Goal: Task Accomplishment & Management: Complete application form

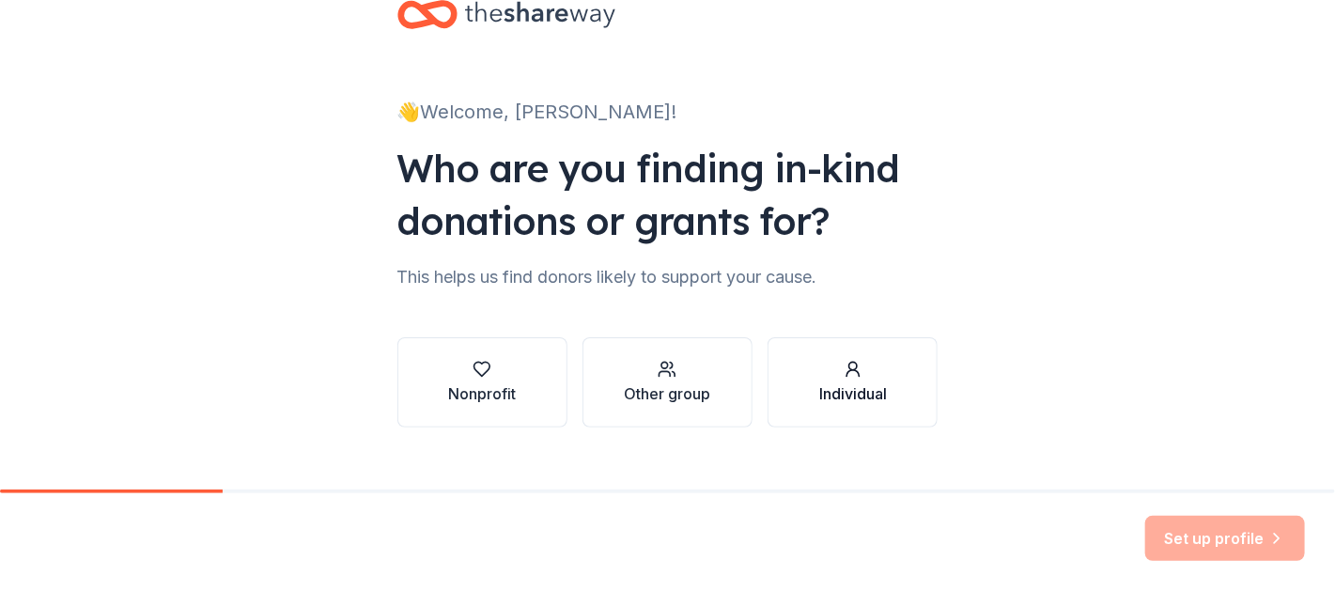
scroll to position [80, 0]
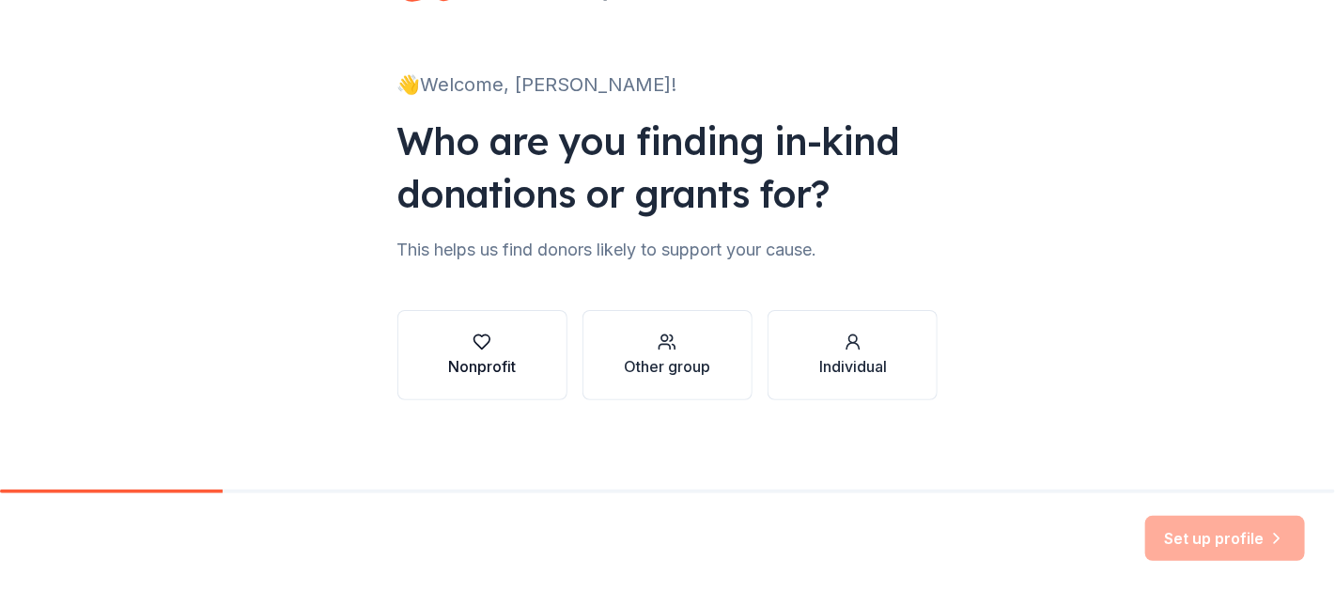
click at [474, 339] on icon "button" at bounding box center [482, 342] width 19 height 19
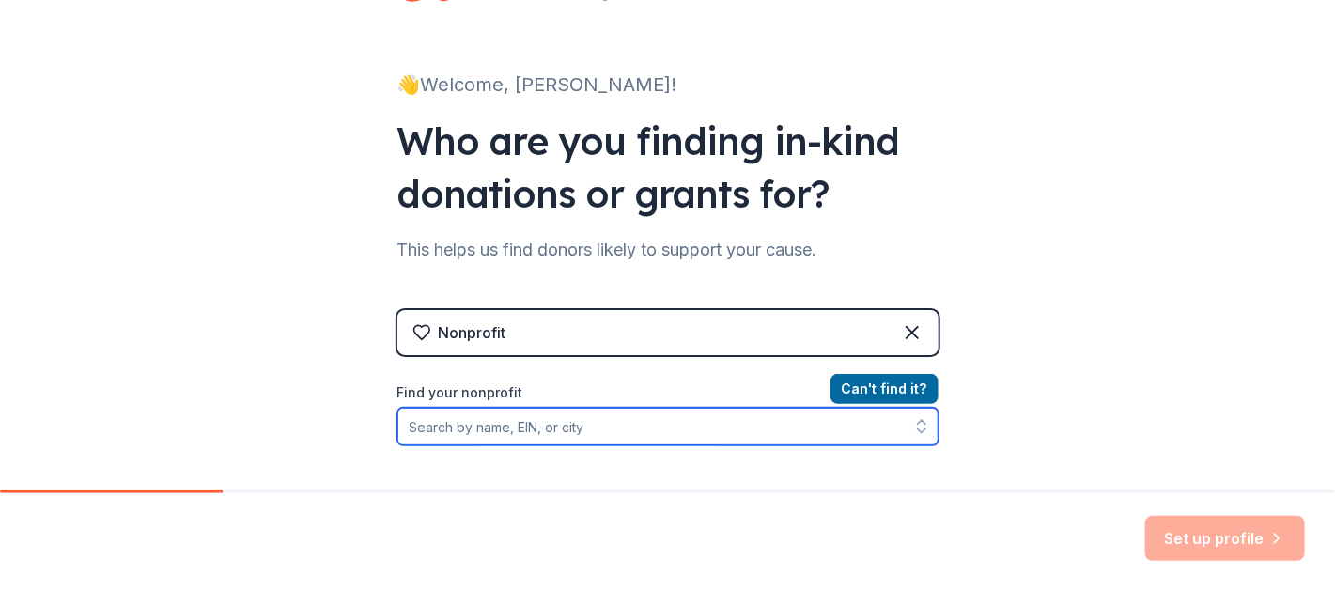
click at [583, 429] on input "Find your nonprofit" at bounding box center [667, 427] width 541 height 38
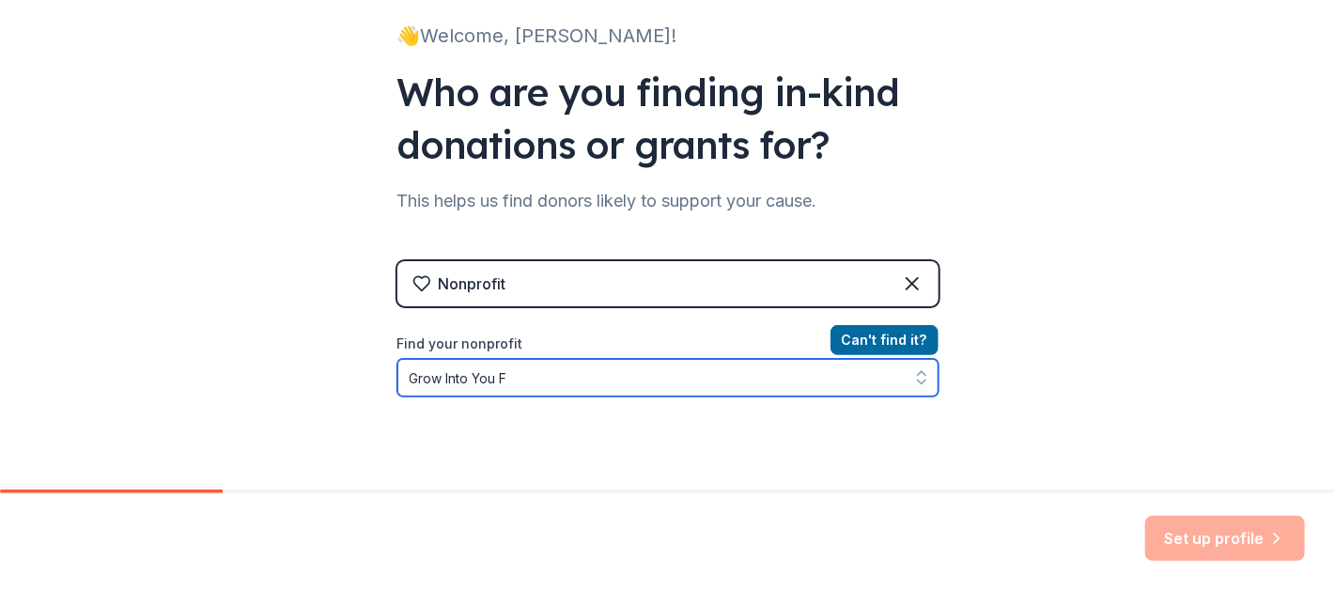
type input "Grow Into You"
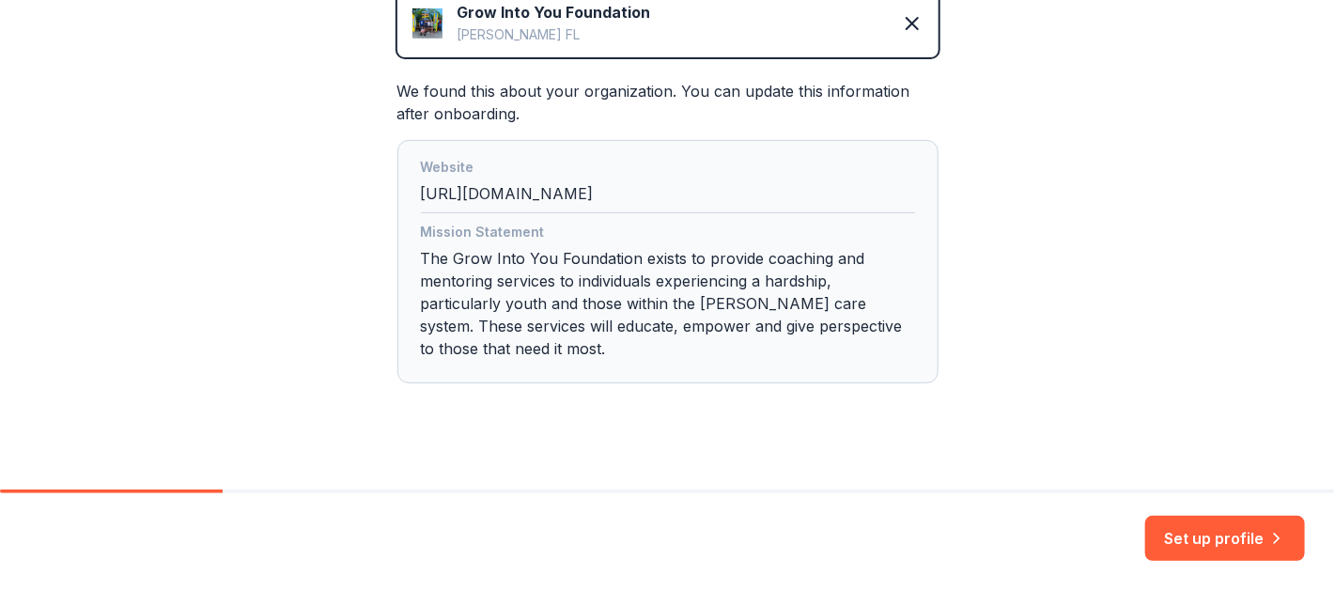
scroll to position [488, 0]
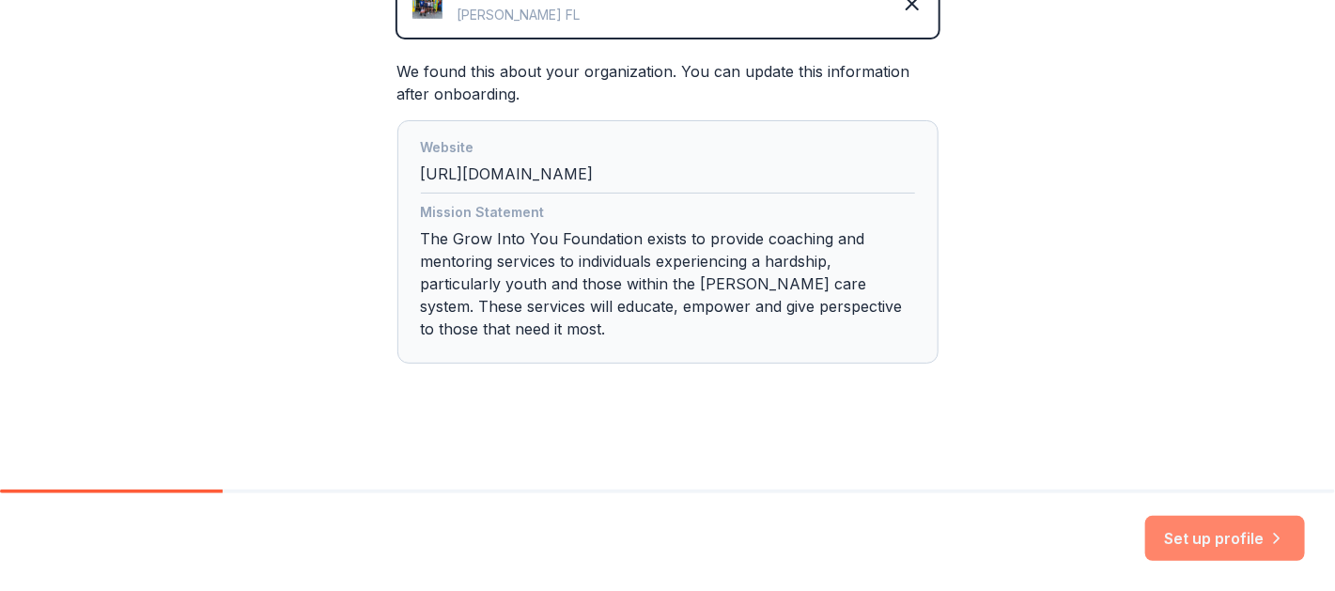
click at [1221, 540] on button "Set up profile" at bounding box center [1225, 538] width 160 height 45
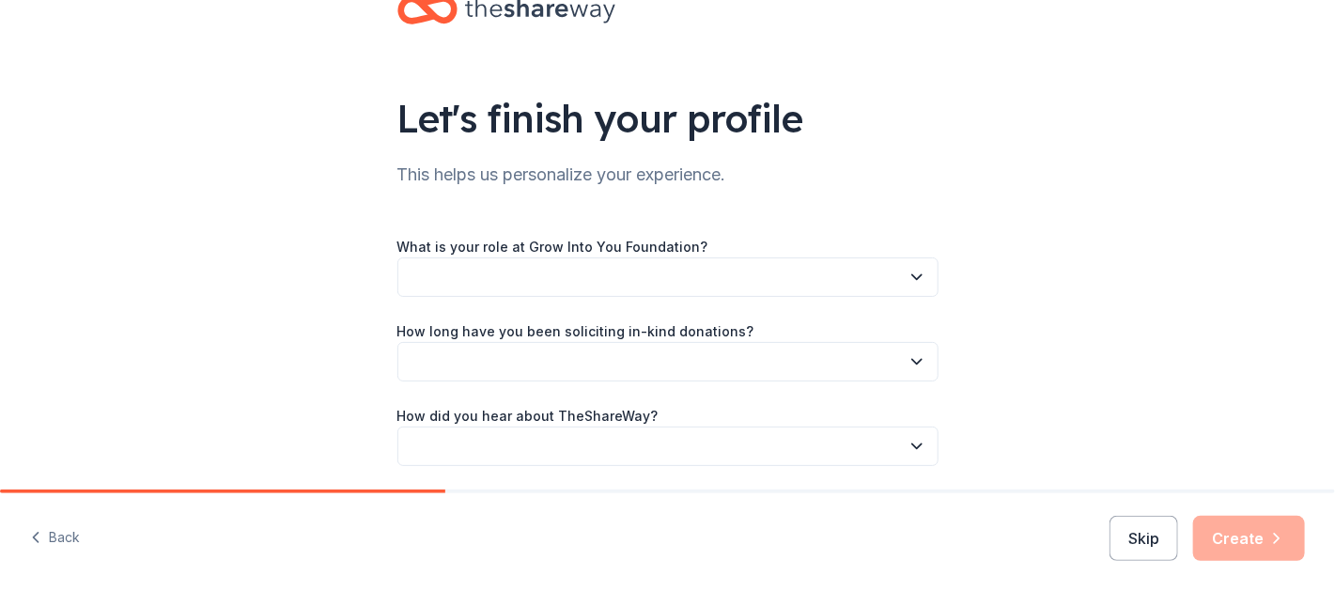
scroll to position [123, 0]
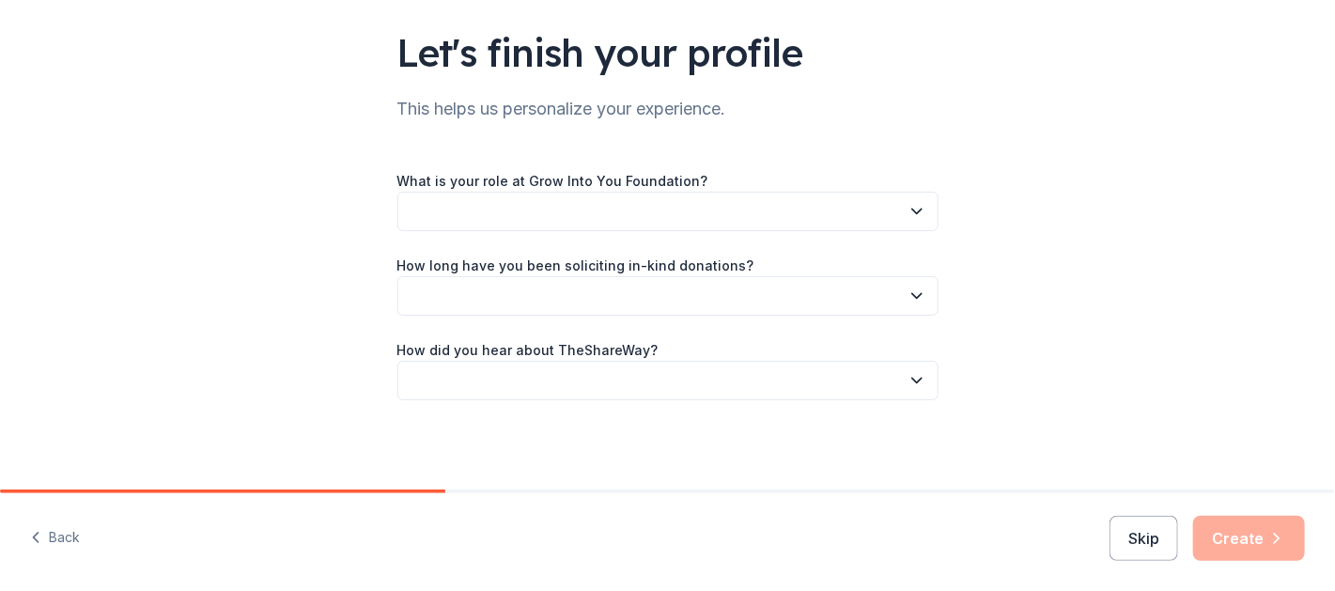
click at [461, 195] on button "button" at bounding box center [667, 211] width 541 height 39
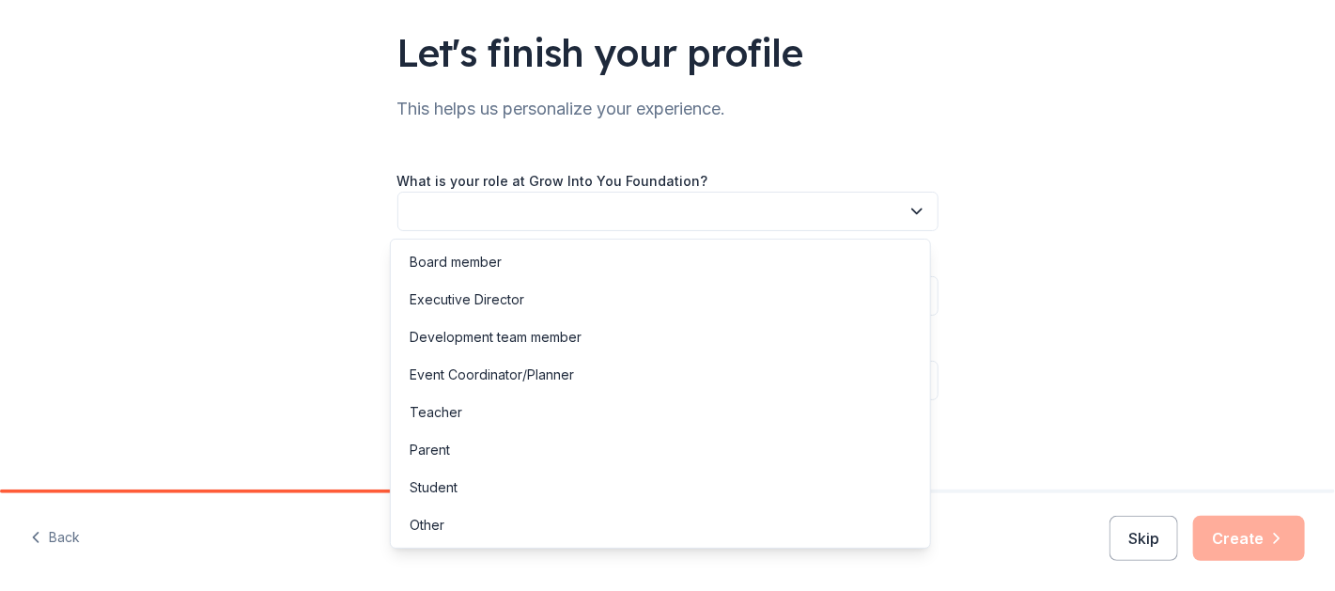
click at [474, 223] on button "button" at bounding box center [667, 211] width 541 height 39
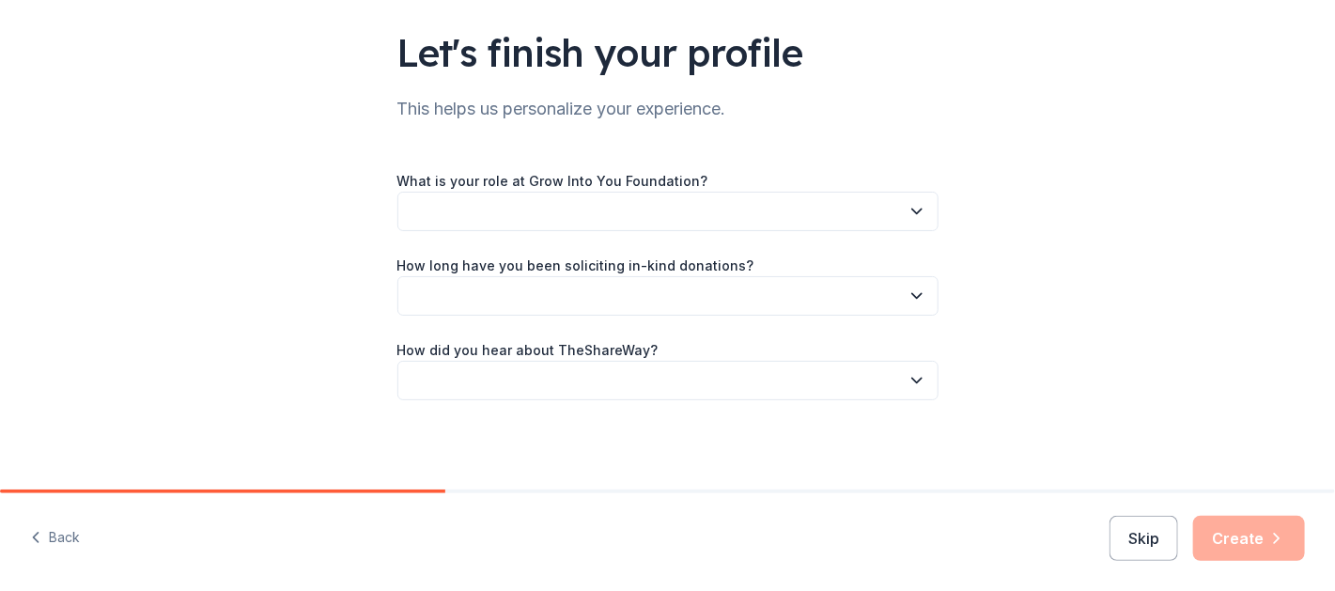
click at [480, 224] on button "button" at bounding box center [667, 211] width 541 height 39
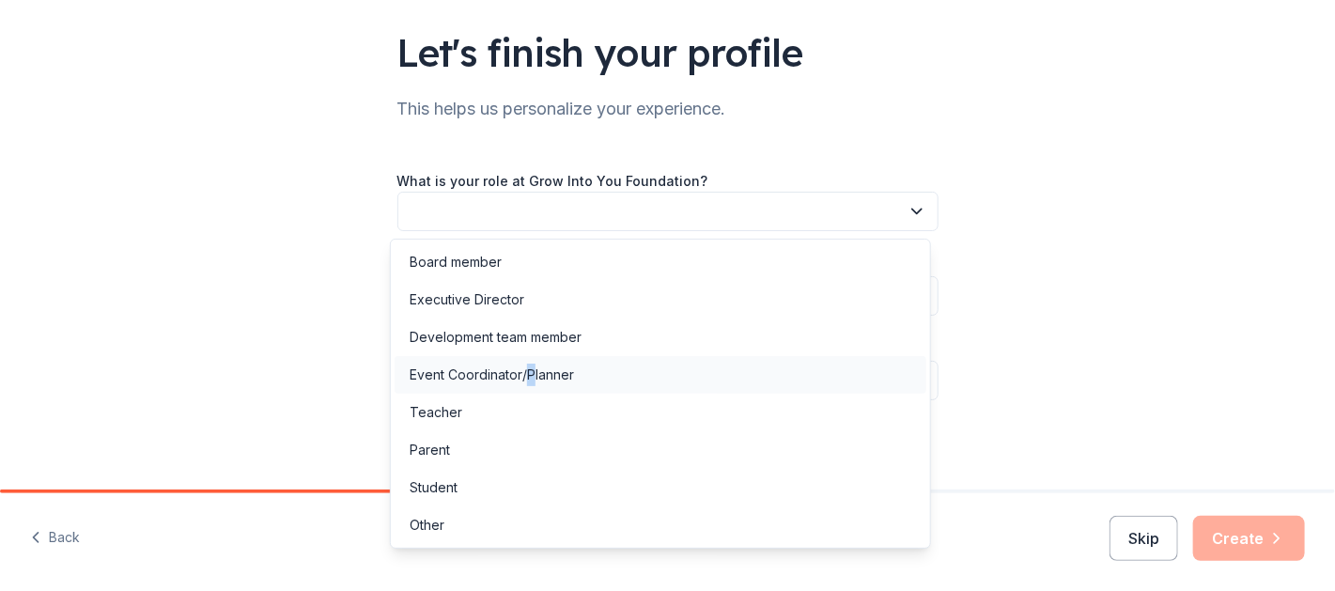
click at [530, 373] on div "Event Coordinator/Planner" at bounding box center [492, 375] width 164 height 23
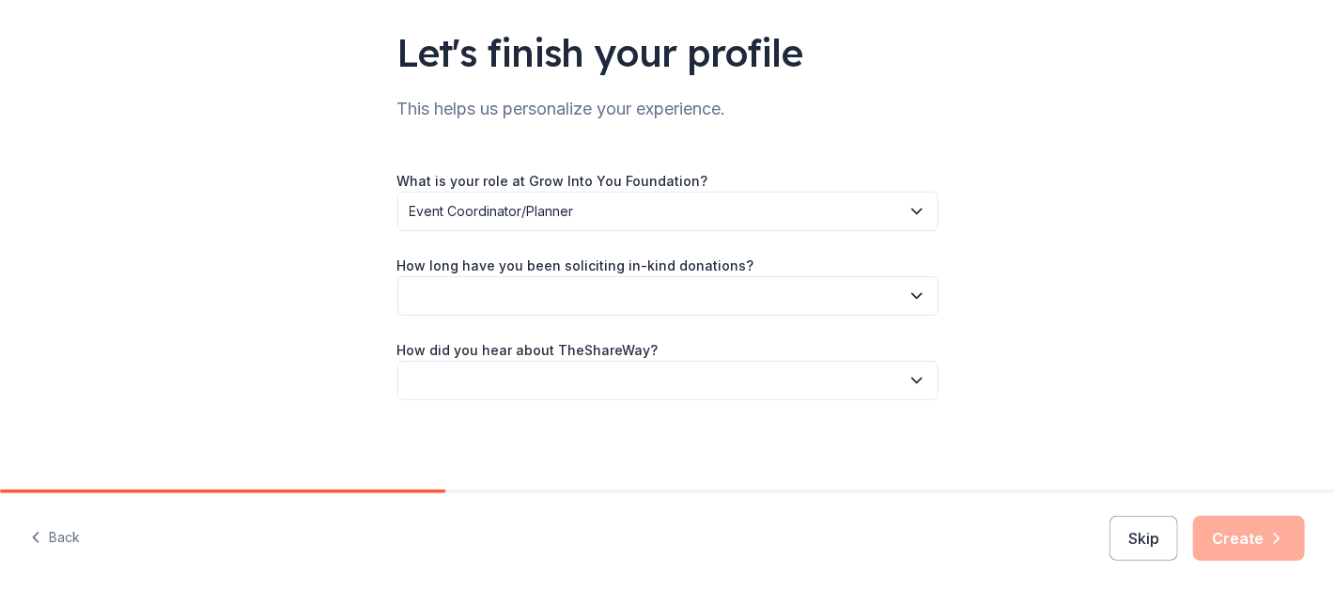
click at [526, 299] on button "button" at bounding box center [667, 295] width 541 height 39
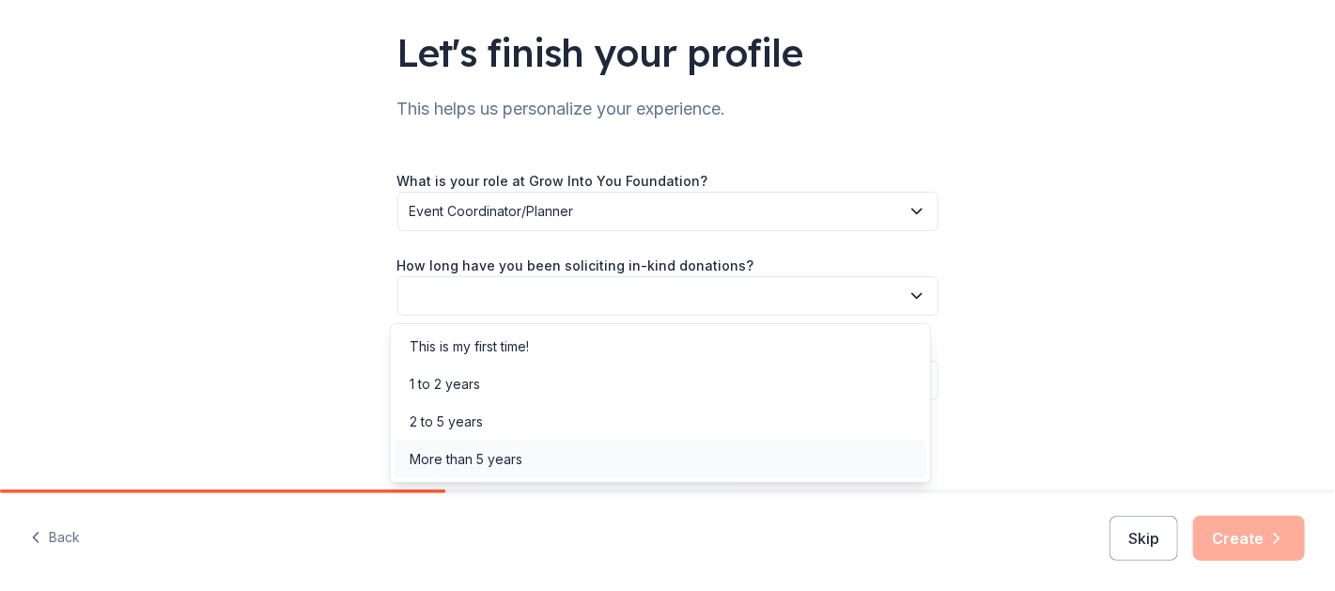
click at [483, 451] on div "More than 5 years" at bounding box center [466, 459] width 113 height 23
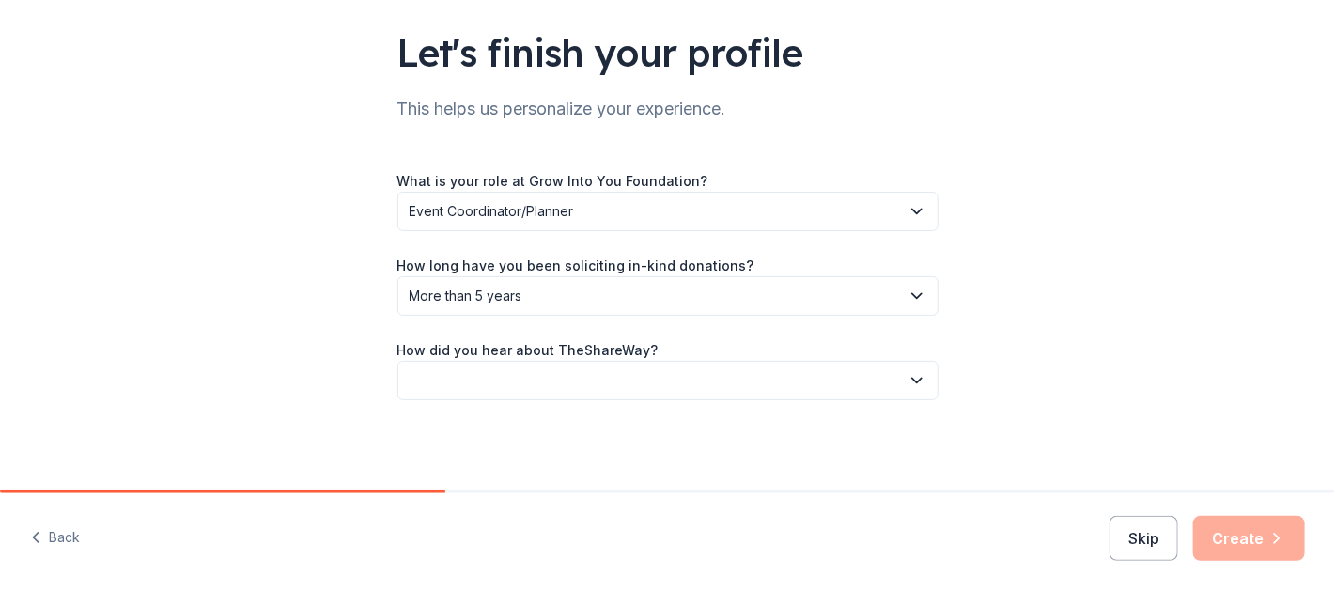
click at [552, 381] on button "button" at bounding box center [667, 380] width 541 height 39
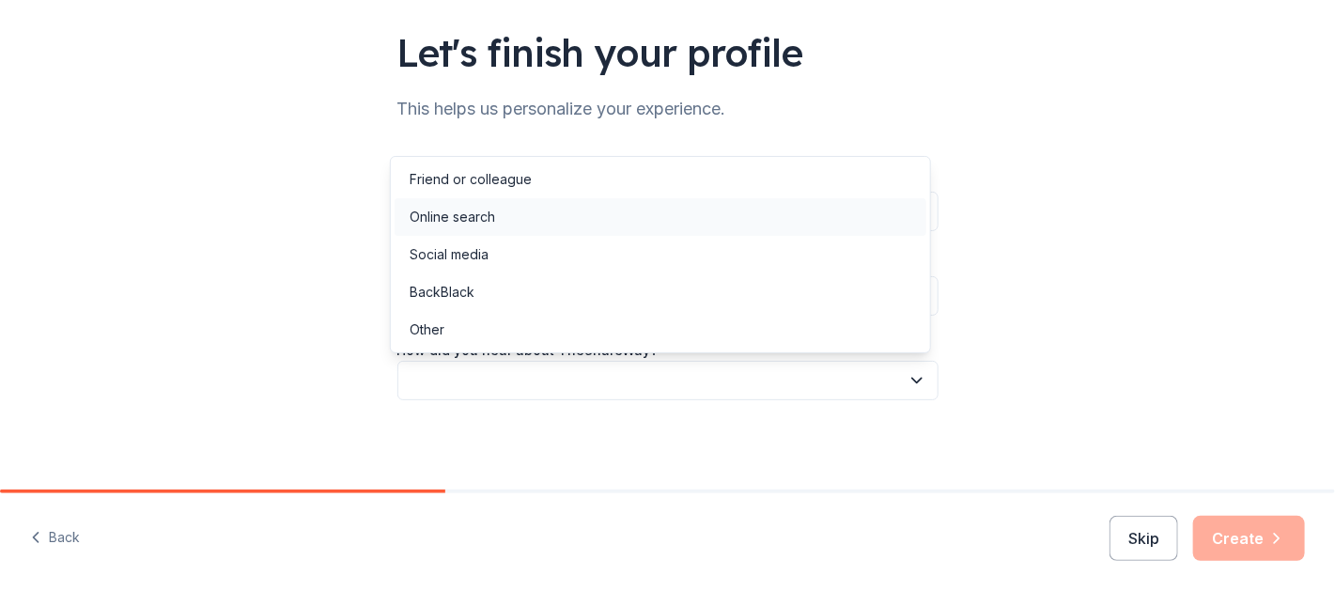
click at [516, 221] on div "Online search" at bounding box center [661, 217] width 532 height 38
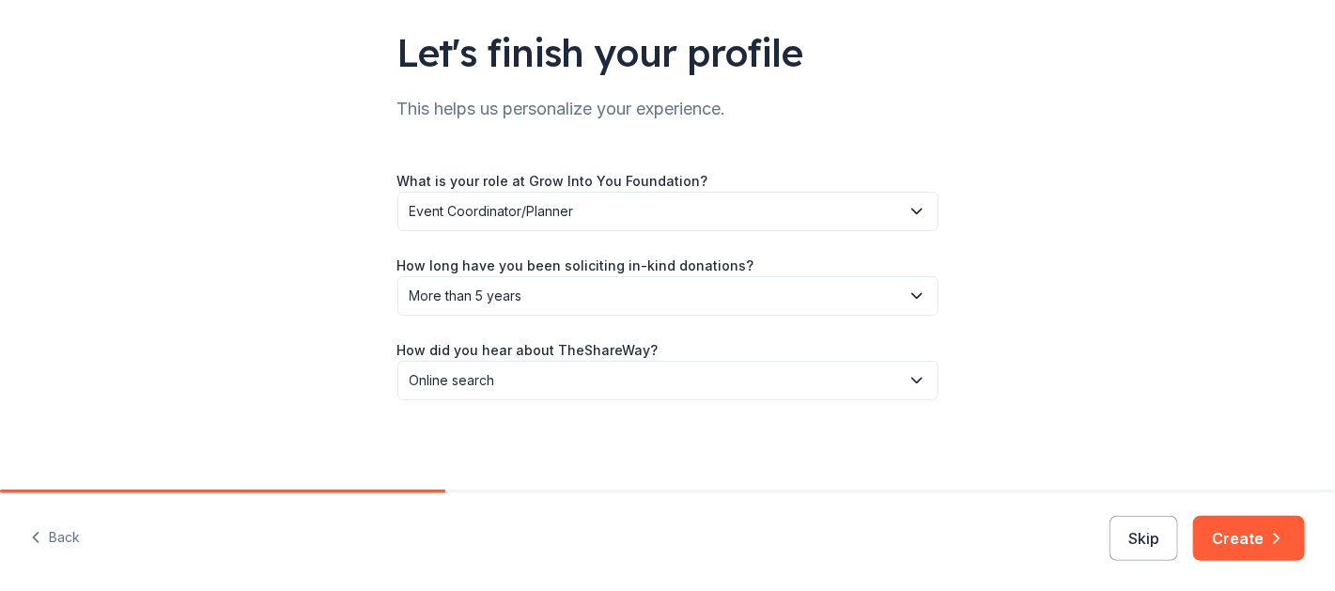
drag, startPoint x: 1269, startPoint y: 537, endPoint x: 1255, endPoint y: 544, distance: 15.6
click at [1268, 537] on icon "button" at bounding box center [1277, 538] width 19 height 19
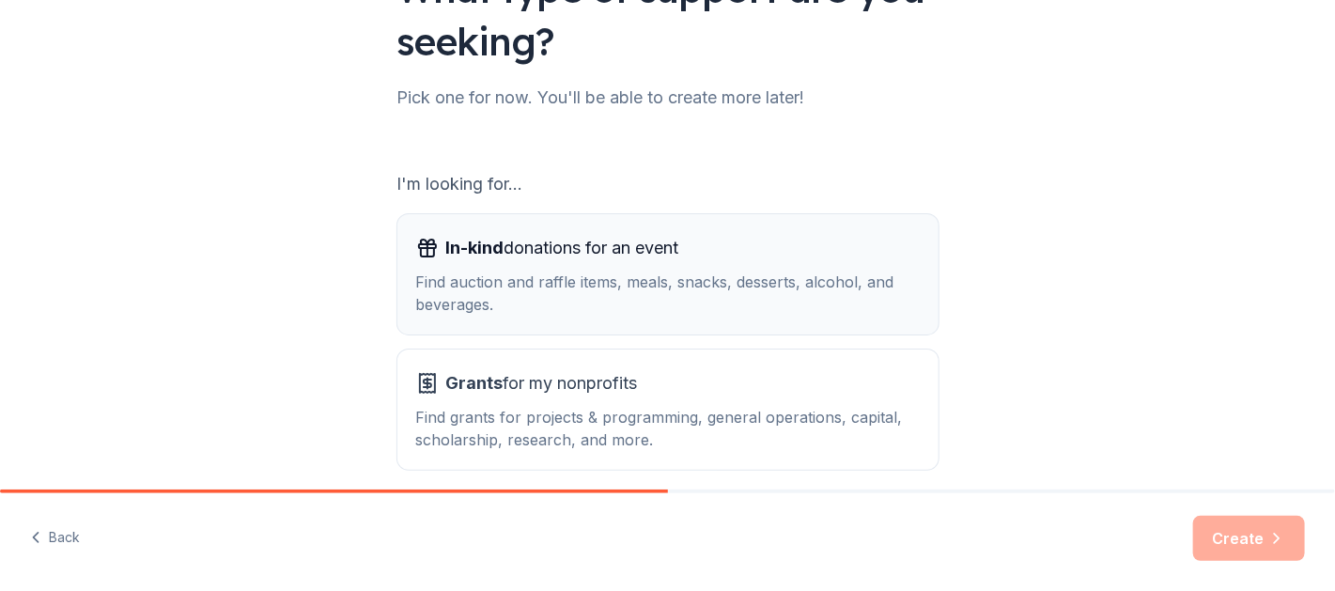
scroll to position [188, 0]
click at [610, 245] on span "In-kind donations for an event" at bounding box center [562, 247] width 233 height 30
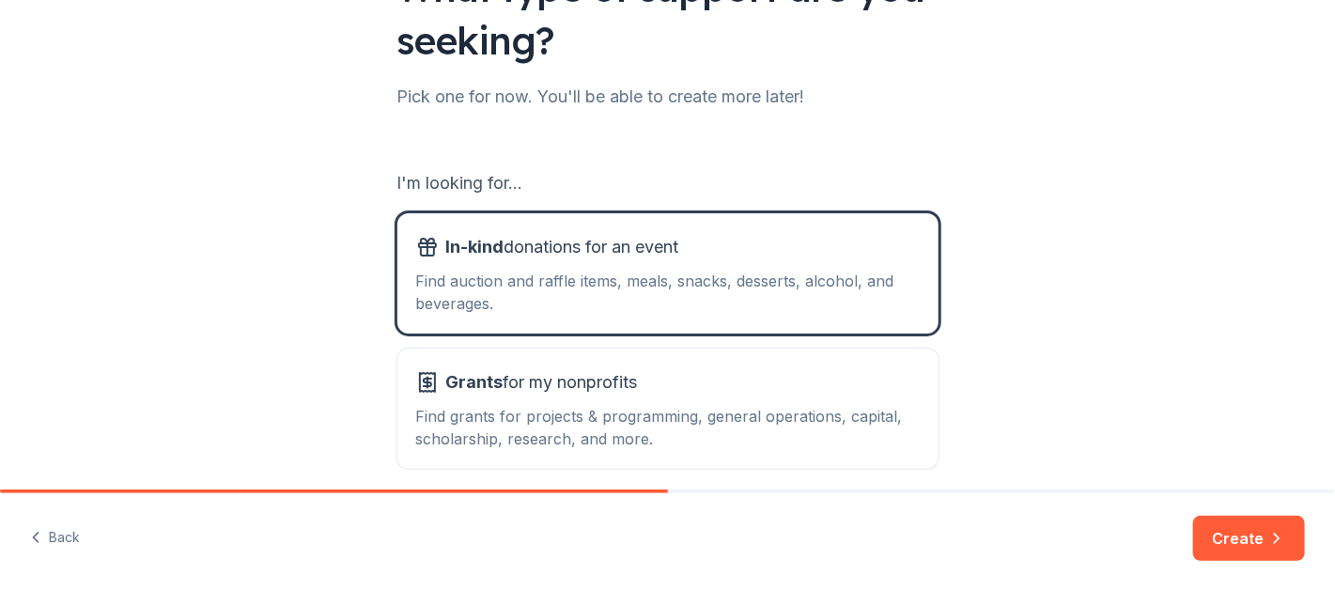
click at [1255, 531] on button "Create" at bounding box center [1249, 538] width 112 height 45
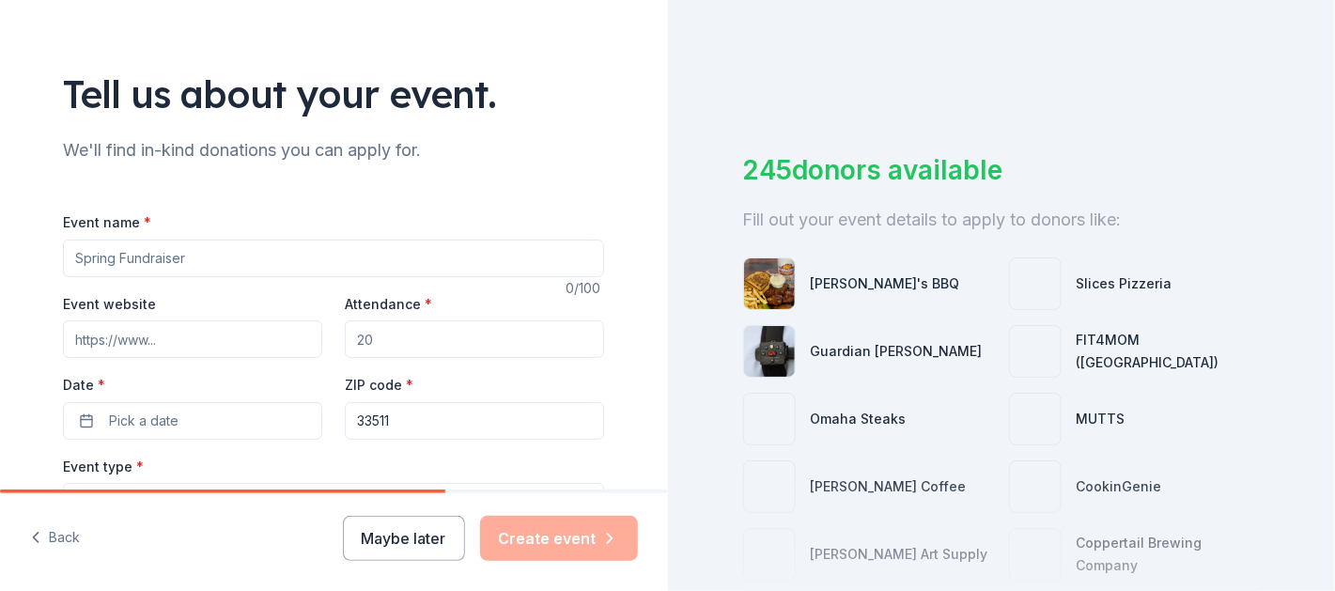
scroll to position [188, 0]
